Goal: Obtain resource: Obtain resource

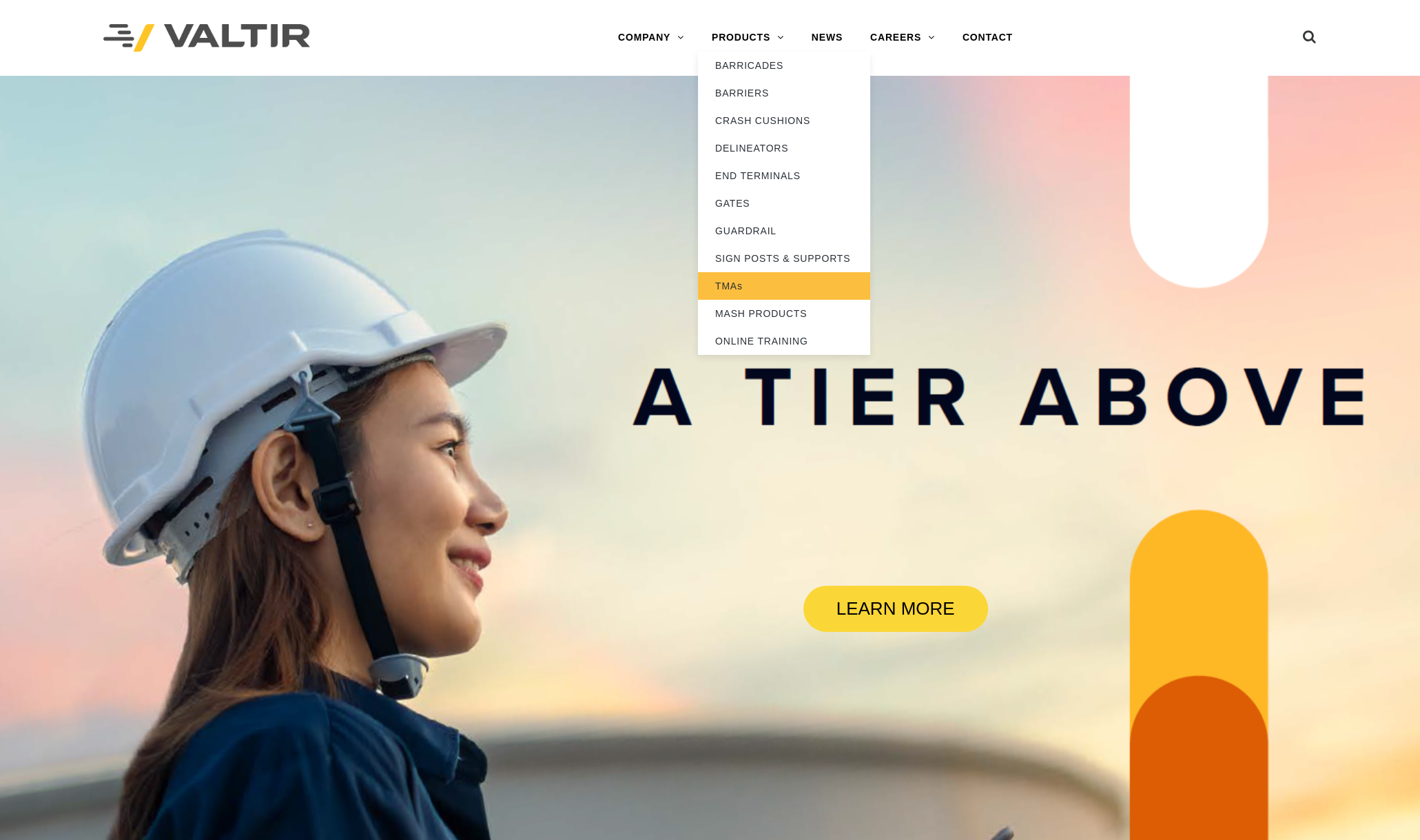
click at [733, 283] on link "TMAs" at bounding box center [784, 285] width 172 height 27
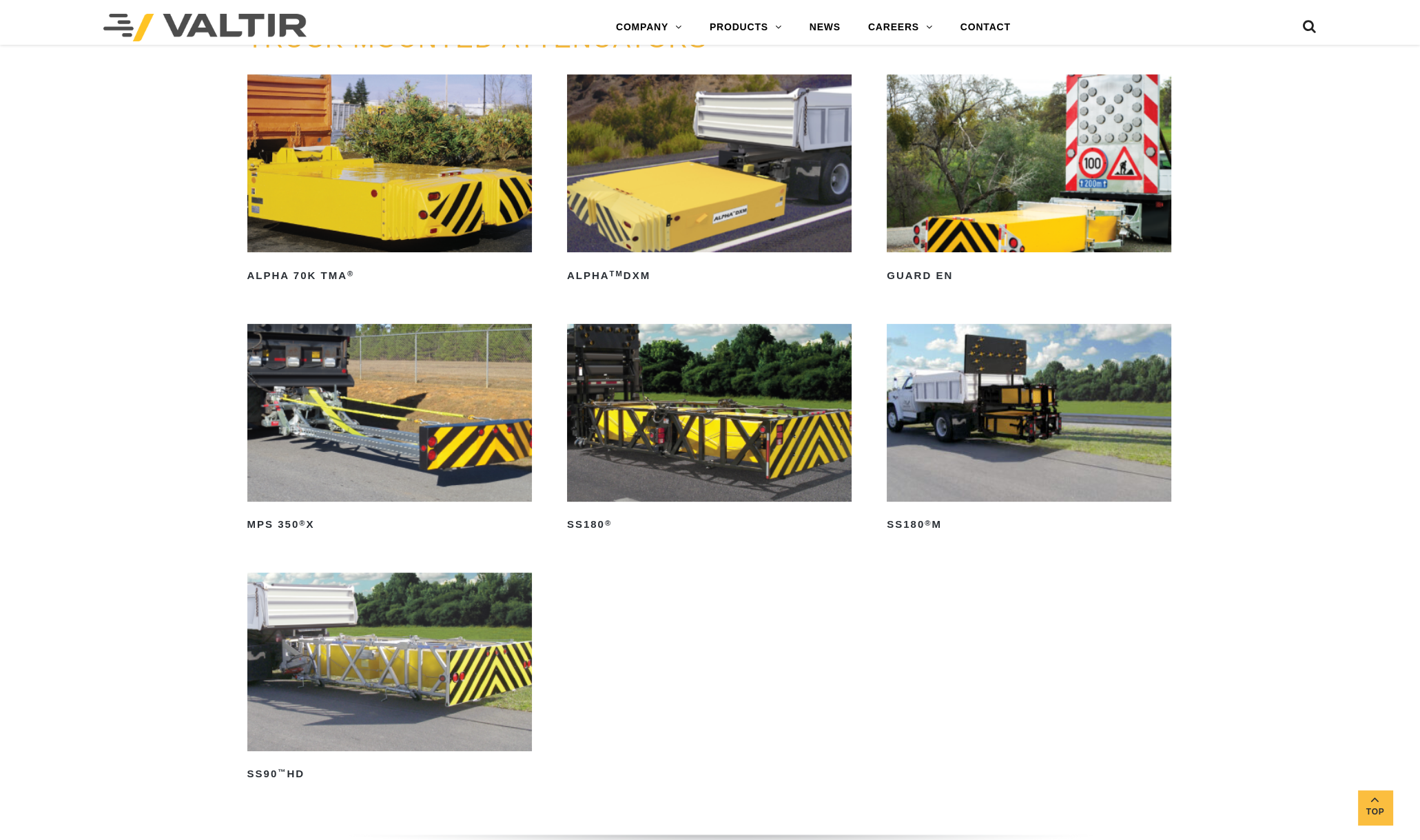
scroll to position [861, 0]
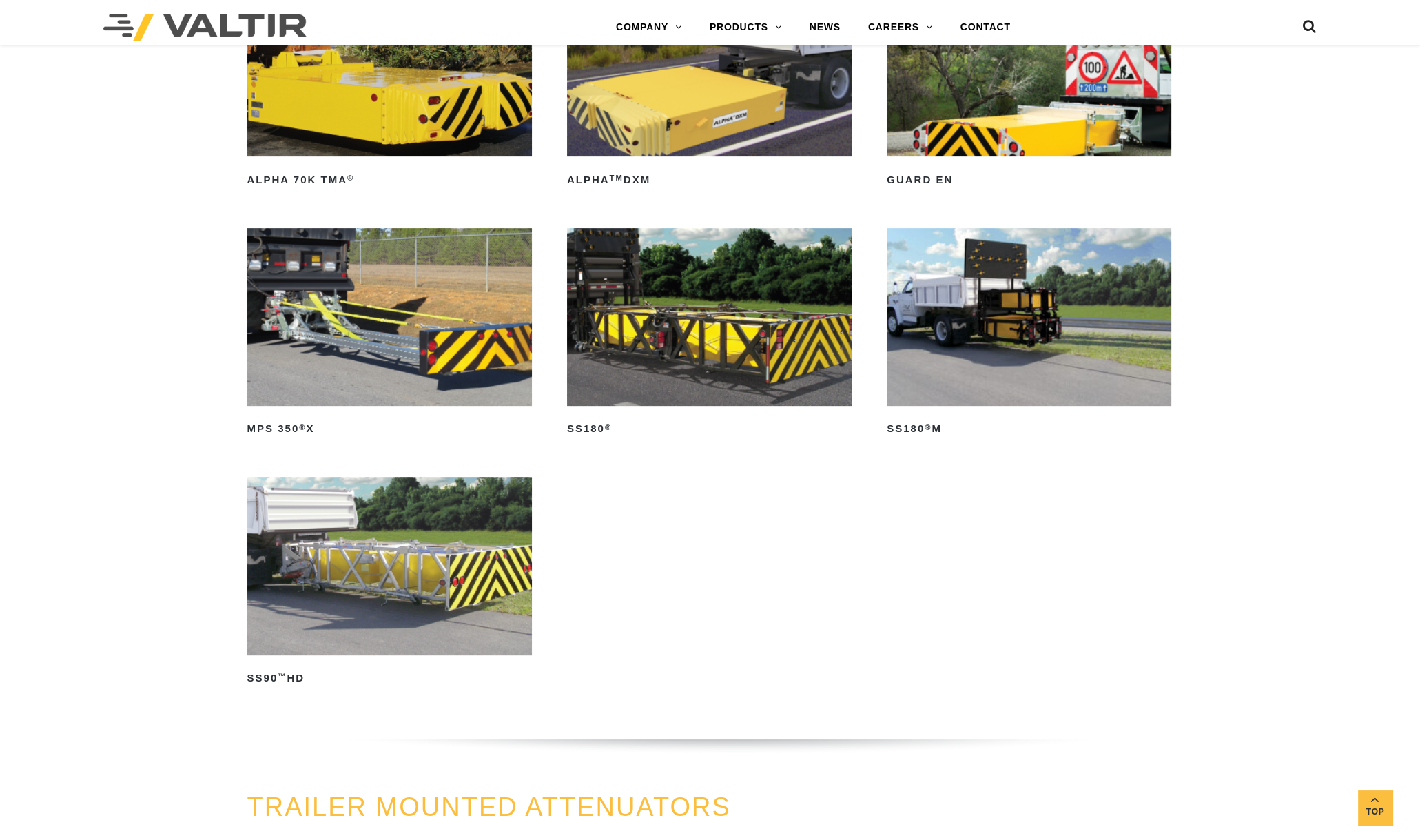
click at [423, 546] on img at bounding box center [390, 565] width 284 height 178
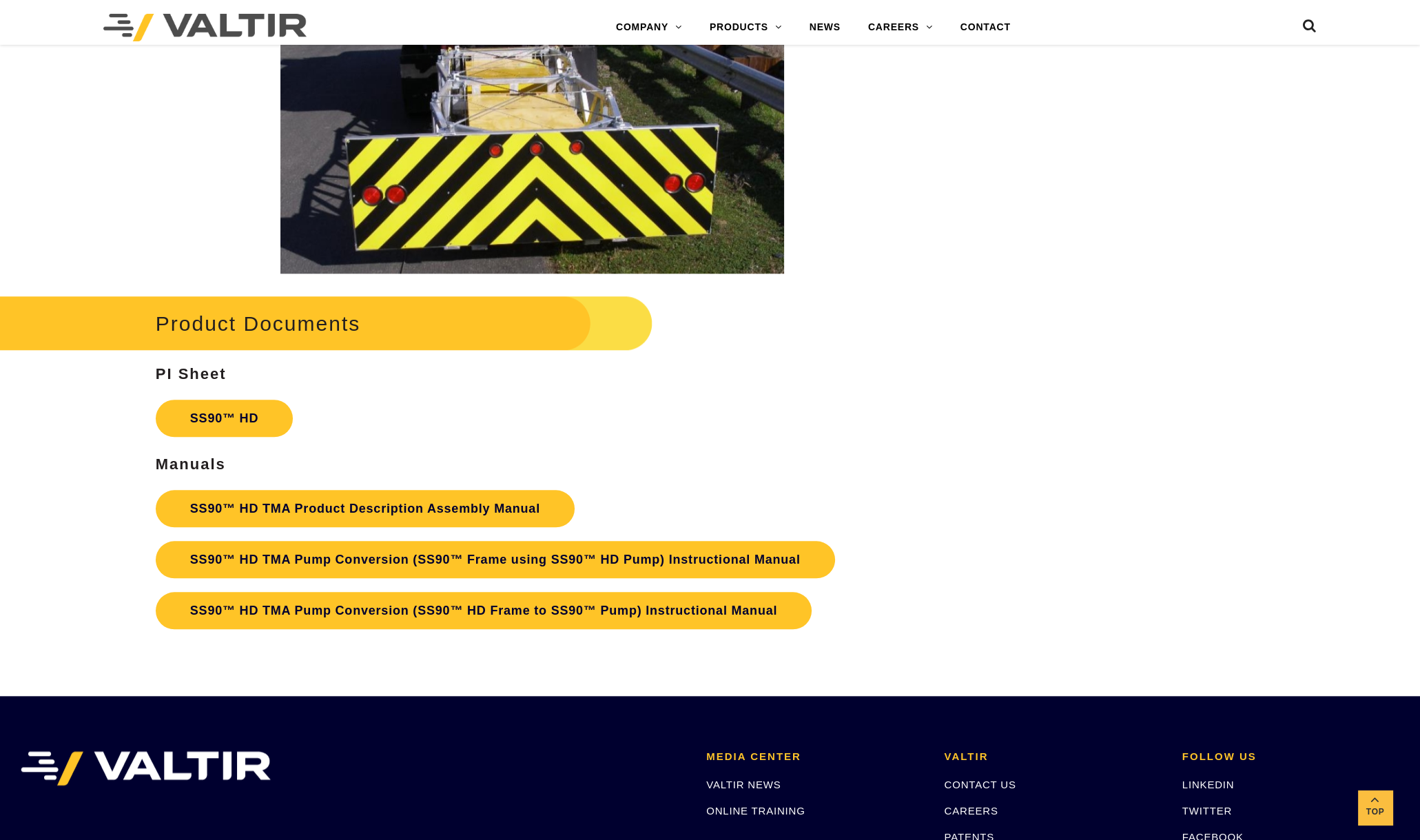
scroll to position [2410, 0]
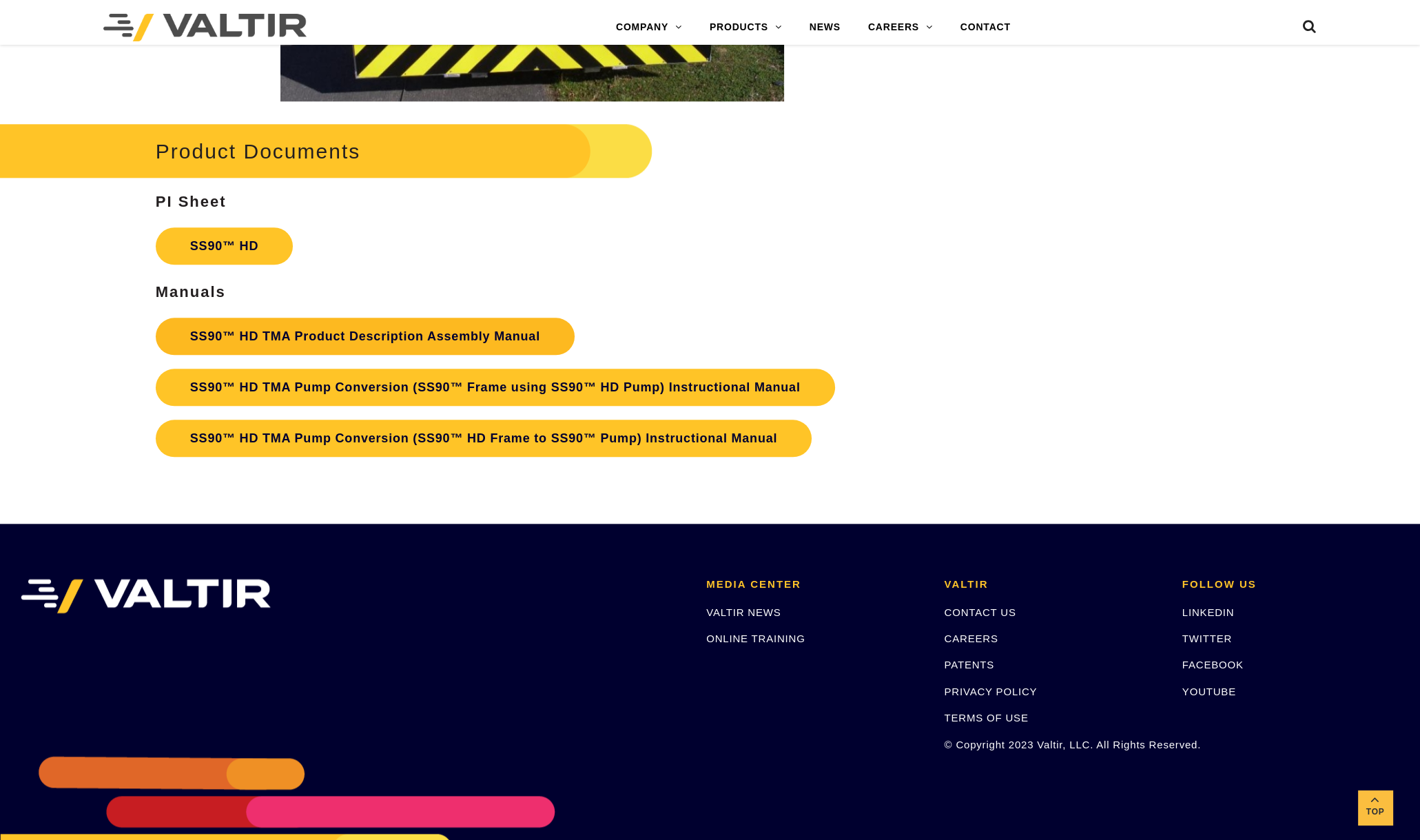
click at [310, 328] on link "SS90™ HD TMA Product Description Assembly Manual" at bounding box center [364, 337] width 419 height 38
